Goal: Task Accomplishment & Management: Manage account settings

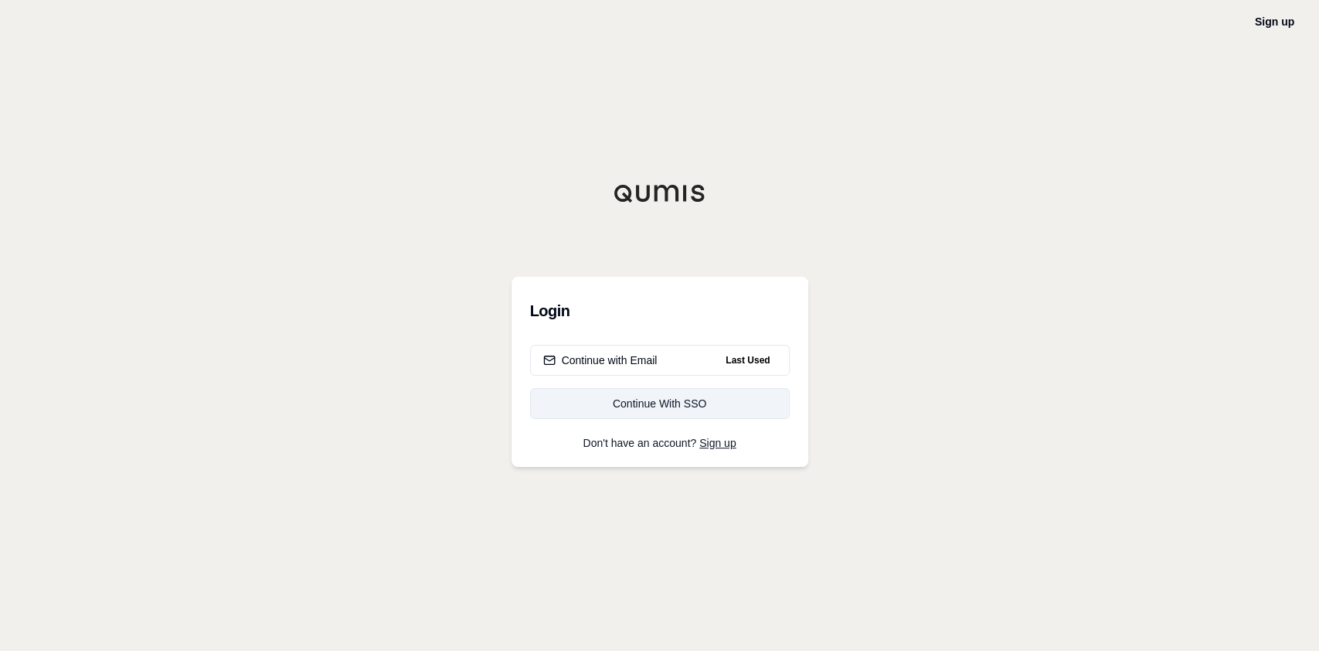
click at [718, 410] on div "Continue With SSO" at bounding box center [659, 403] width 233 height 15
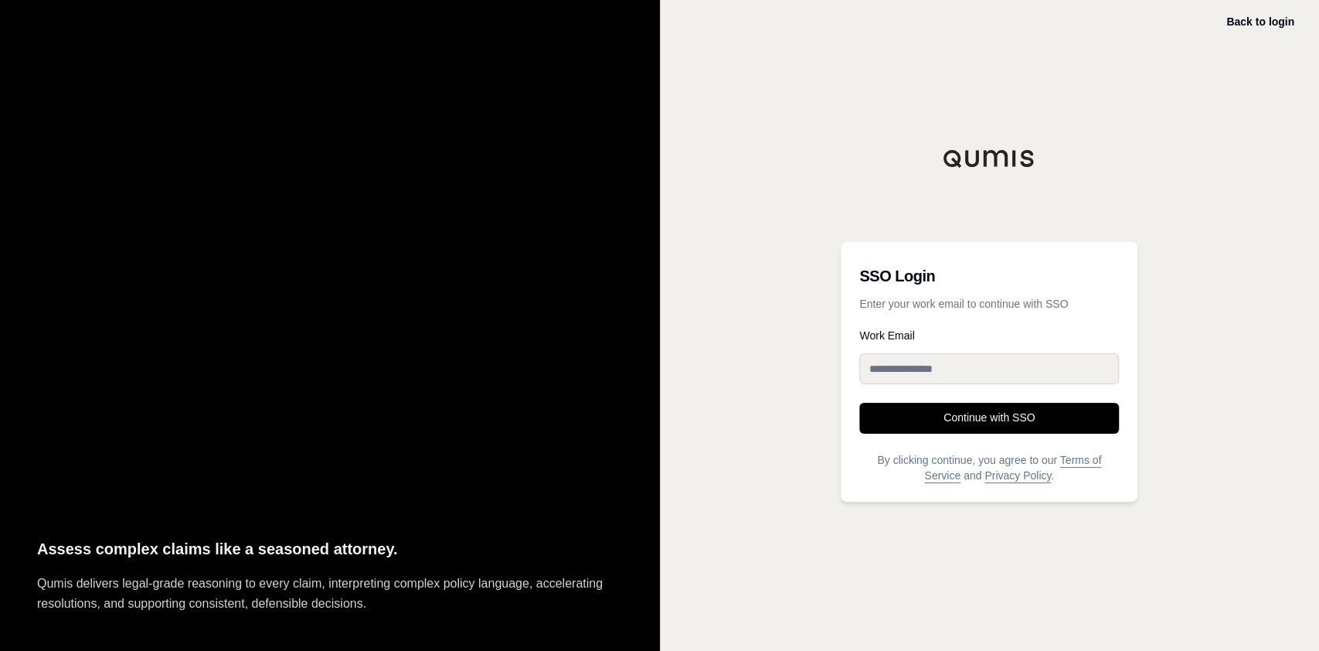
click at [922, 372] on input "Work Email" at bounding box center [989, 368] width 260 height 31
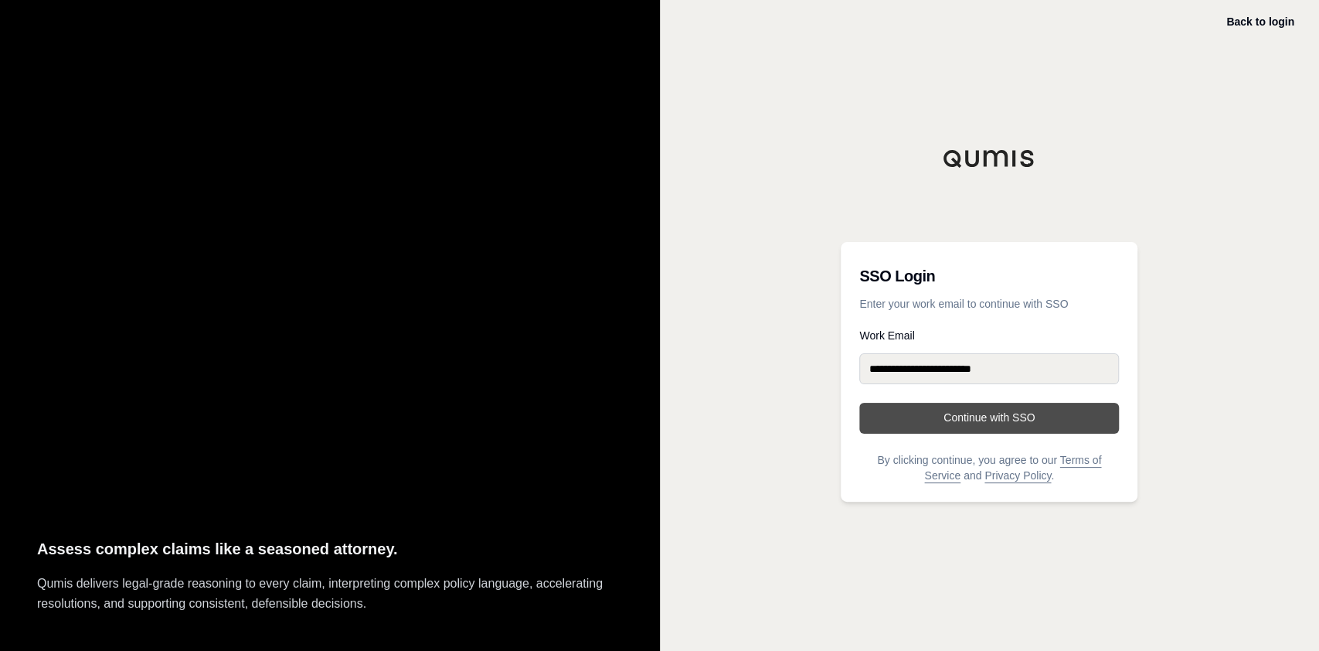
type input "**********"
click at [977, 430] on button "Continue with SSO" at bounding box center [989, 418] width 260 height 31
